Goal: Find specific page/section: Find specific page/section

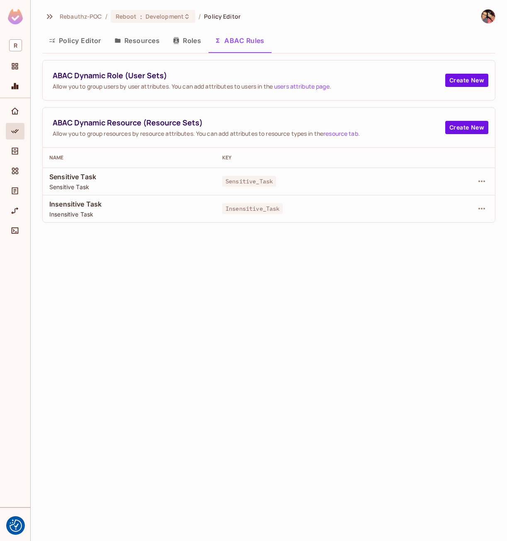
drag, startPoint x: 79, startPoint y: 43, endPoint x: 90, endPoint y: 76, distance: 35.0
click at [79, 43] on button "Policy Editor" at bounding box center [74, 40] width 65 height 21
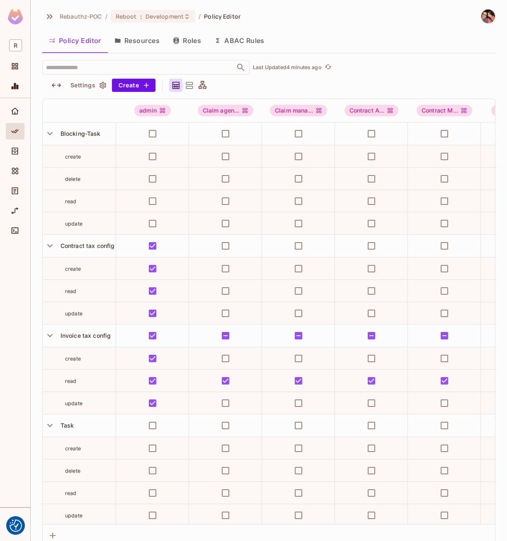
click at [438, 20] on div "Rebauthz-POC / Reboot : Development / Policy Editor" at bounding box center [268, 16] width 453 height 14
click at [10, 140] on div at bounding box center [15, 133] width 19 height 20
click at [16, 153] on icon "Directory" at bounding box center [15, 151] width 8 height 8
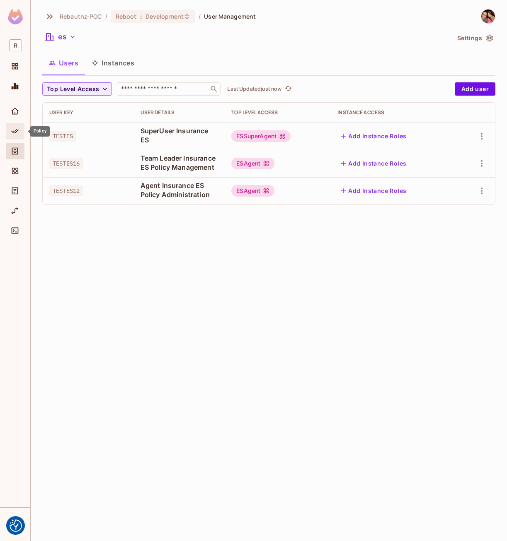
click at [13, 136] on span "Policy" at bounding box center [15, 131] width 10 height 10
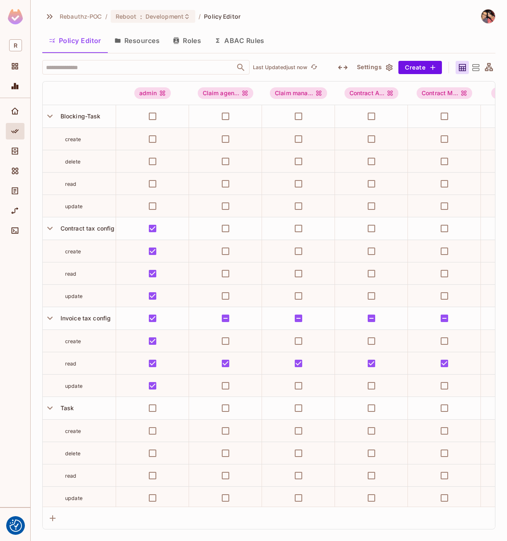
click at [38, 326] on div "Rebauthz-POC / Reboot : Development / Policy Editor Policy Editor Resources Rol…" at bounding box center [269, 270] width 476 height 541
click at [396, 20] on div "Rebauthz-POC / Reboot : Development / Policy Editor" at bounding box center [268, 16] width 453 height 14
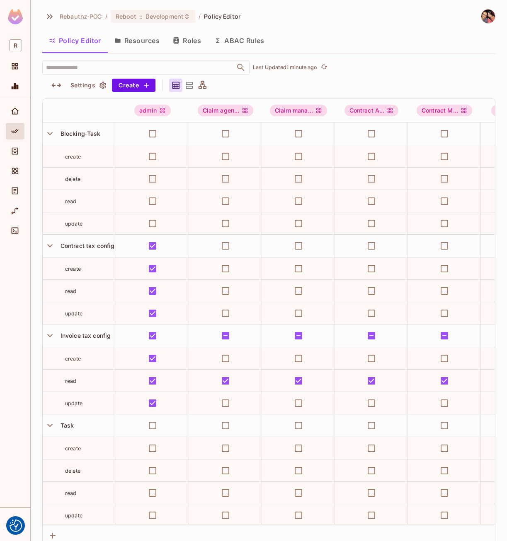
click at [386, 16] on div "Rebauthz-POC / Reboot : Development / Policy Editor" at bounding box center [268, 16] width 453 height 14
click at [51, 131] on icon "button" at bounding box center [49, 133] width 11 height 11
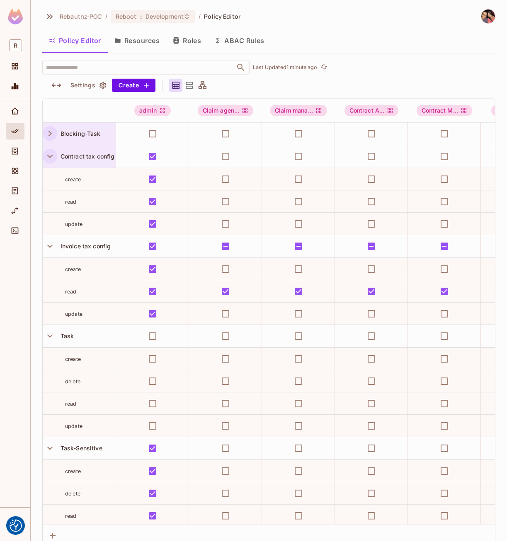
click at [54, 158] on icon "button" at bounding box center [49, 156] width 11 height 11
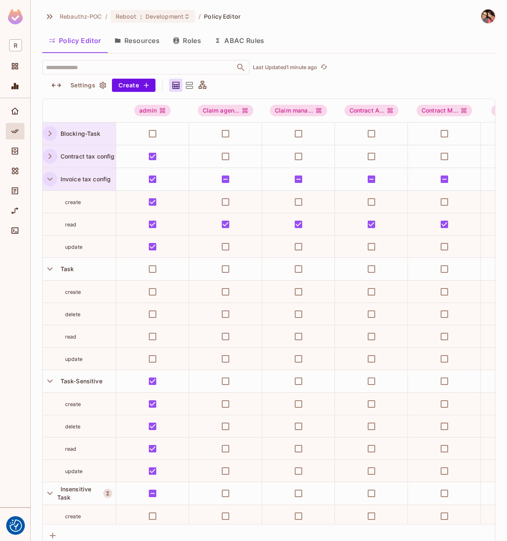
click at [47, 179] on icon "button" at bounding box center [49, 179] width 11 height 11
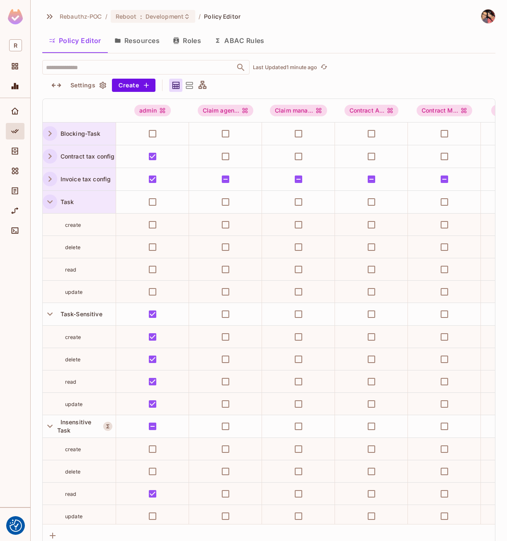
click at [48, 199] on icon "button" at bounding box center [49, 201] width 11 height 11
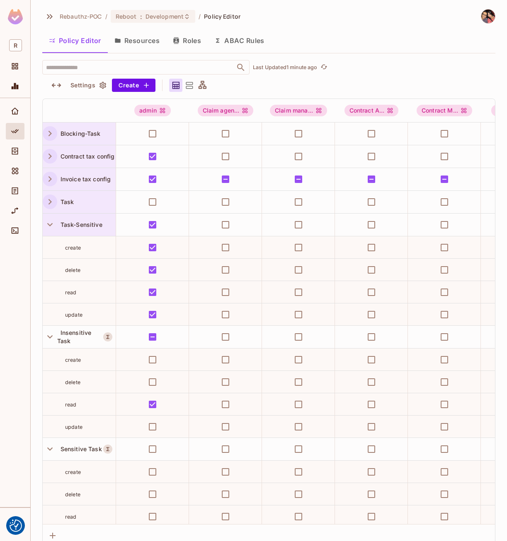
click at [47, 215] on div "Task-Sensitive" at bounding box center [79, 225] width 73 height 22
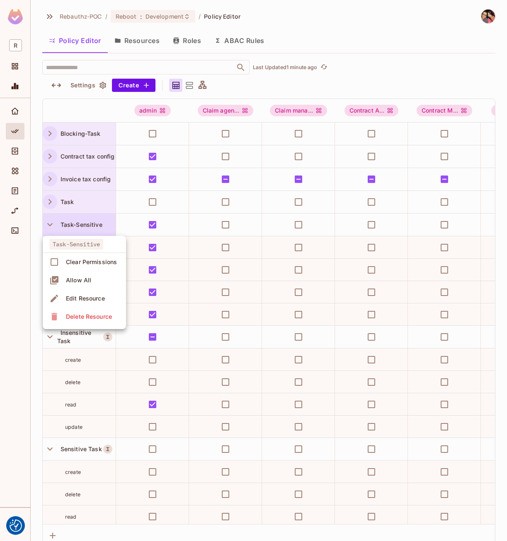
click at [48, 221] on div at bounding box center [253, 270] width 507 height 541
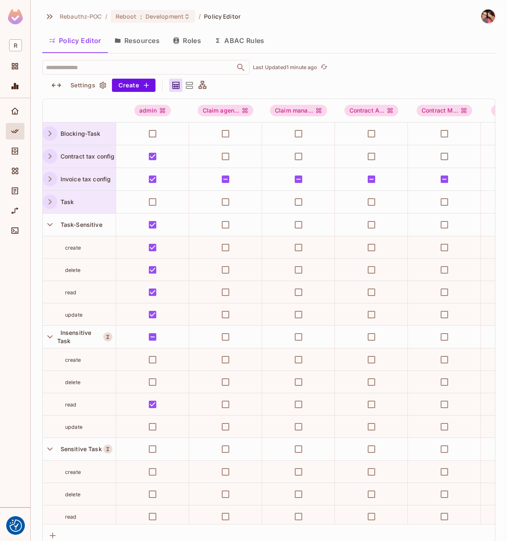
click at [48, 225] on icon "button" at bounding box center [49, 224] width 5 height 3
